Goal: Task Accomplishment & Management: Manage account settings

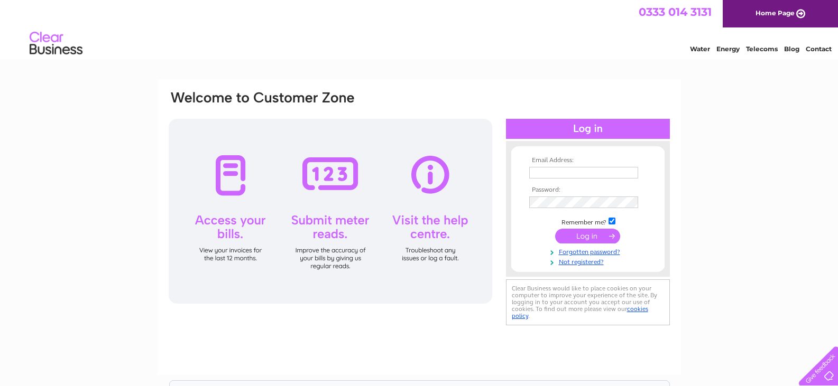
type input "debbiephilip@mtm.co.uk"
click at [575, 231] on input "submit" at bounding box center [587, 236] width 65 height 15
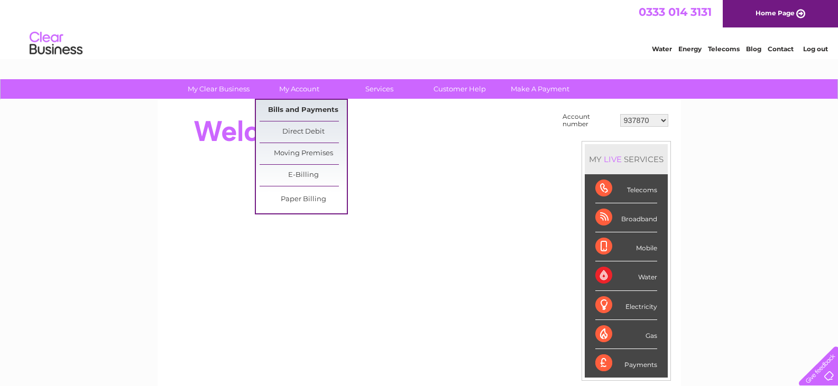
click at [283, 108] on link "Bills and Payments" at bounding box center [302, 110] width 87 height 21
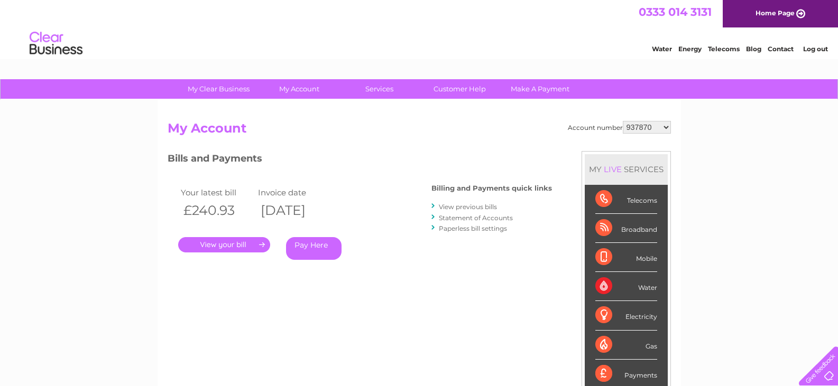
click at [463, 206] on link "View previous bills" at bounding box center [468, 207] width 58 height 8
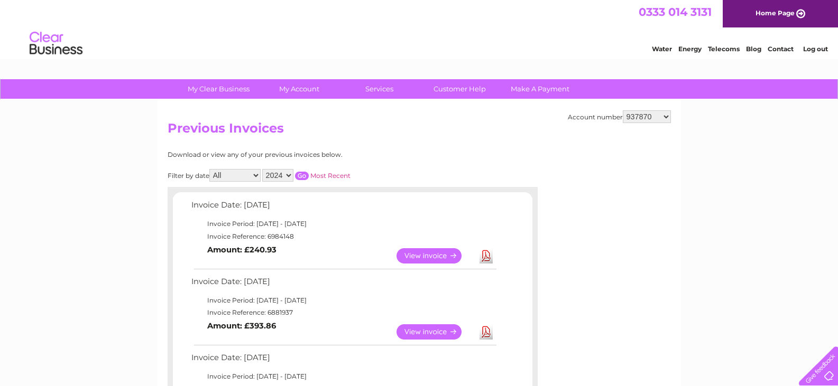
click at [645, 117] on select "937870 937871 30279658" at bounding box center [647, 116] width 48 height 13
select select "937871"
click at [623, 110] on select "937870 937871 30279658" at bounding box center [647, 116] width 48 height 13
click at [487, 257] on link "Download" at bounding box center [485, 255] width 13 height 15
